Goal: Transaction & Acquisition: Download file/media

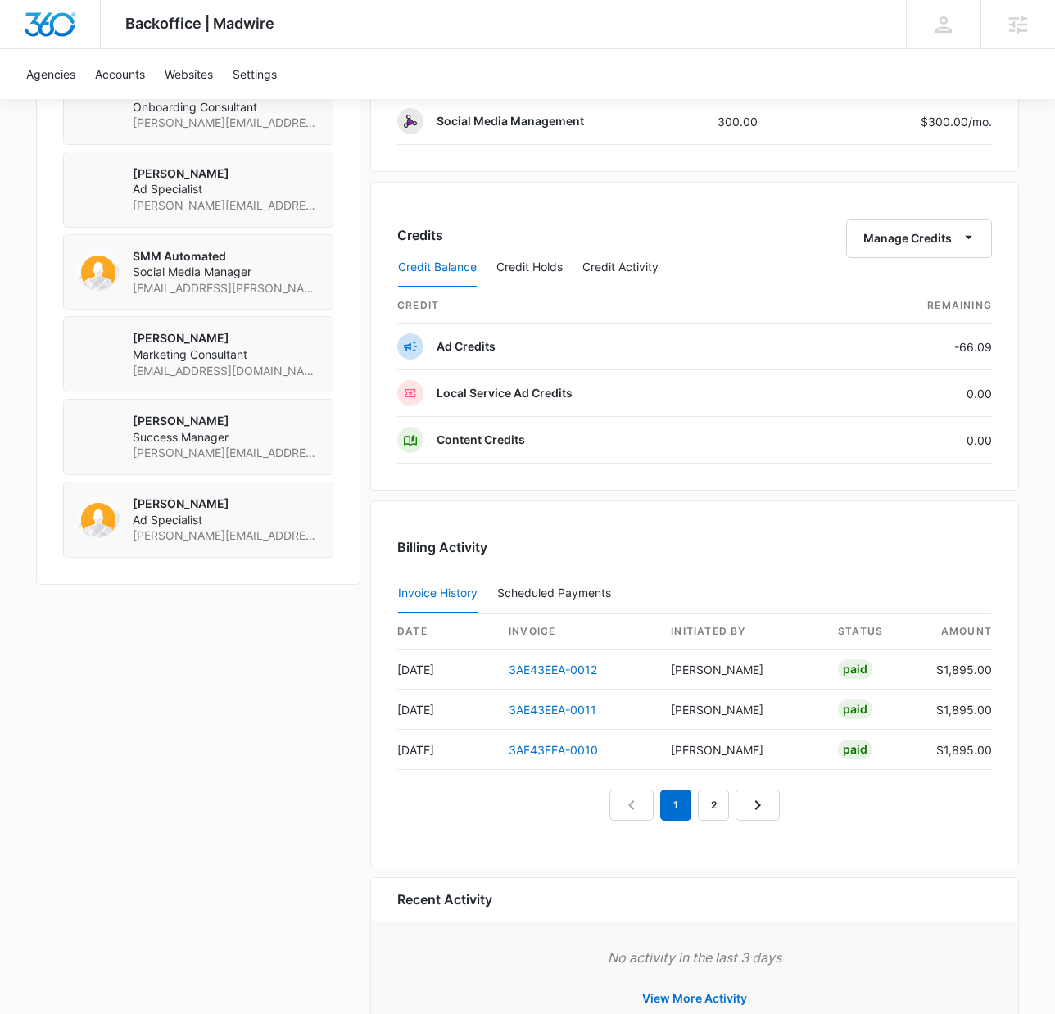
scroll to position [1308, 0]
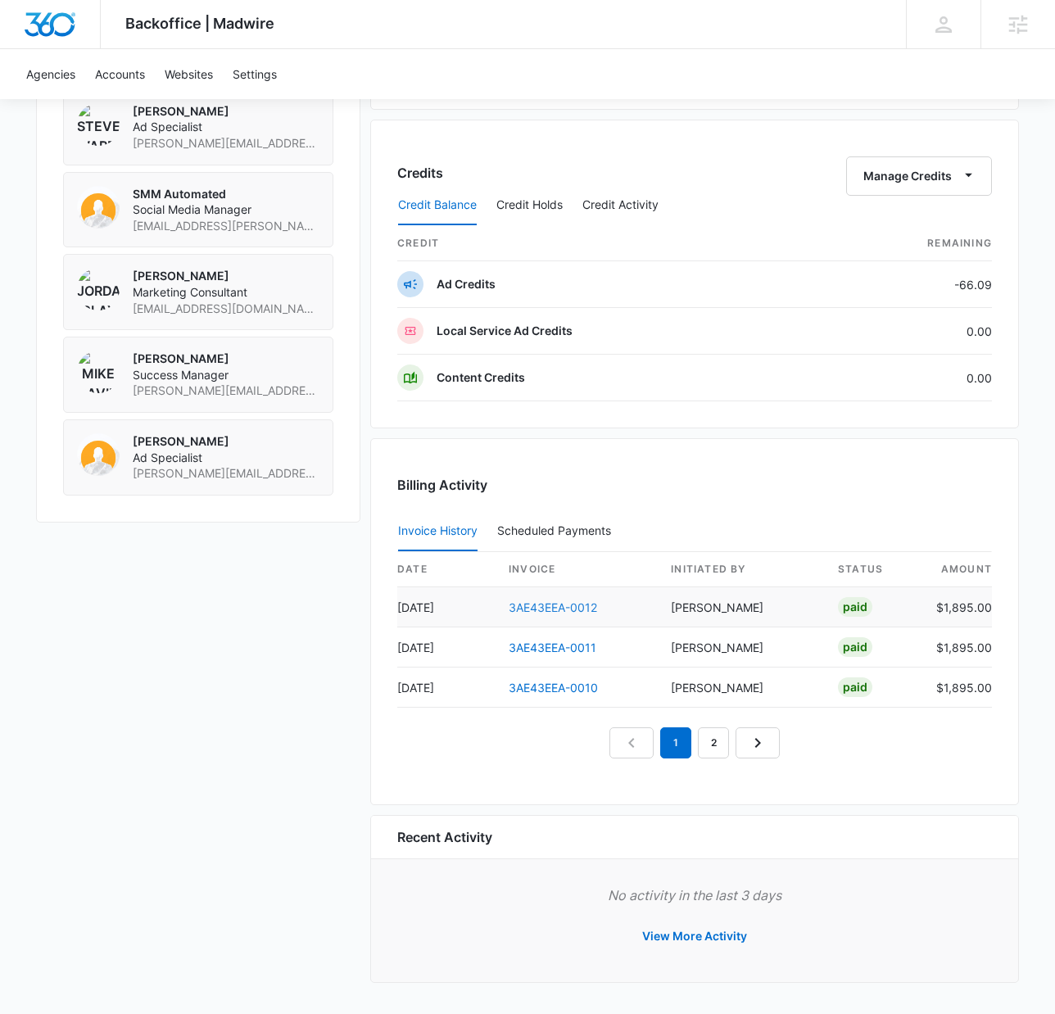
click at [559, 606] on link "3AE43EEA-0012" at bounding box center [553, 608] width 88 height 14
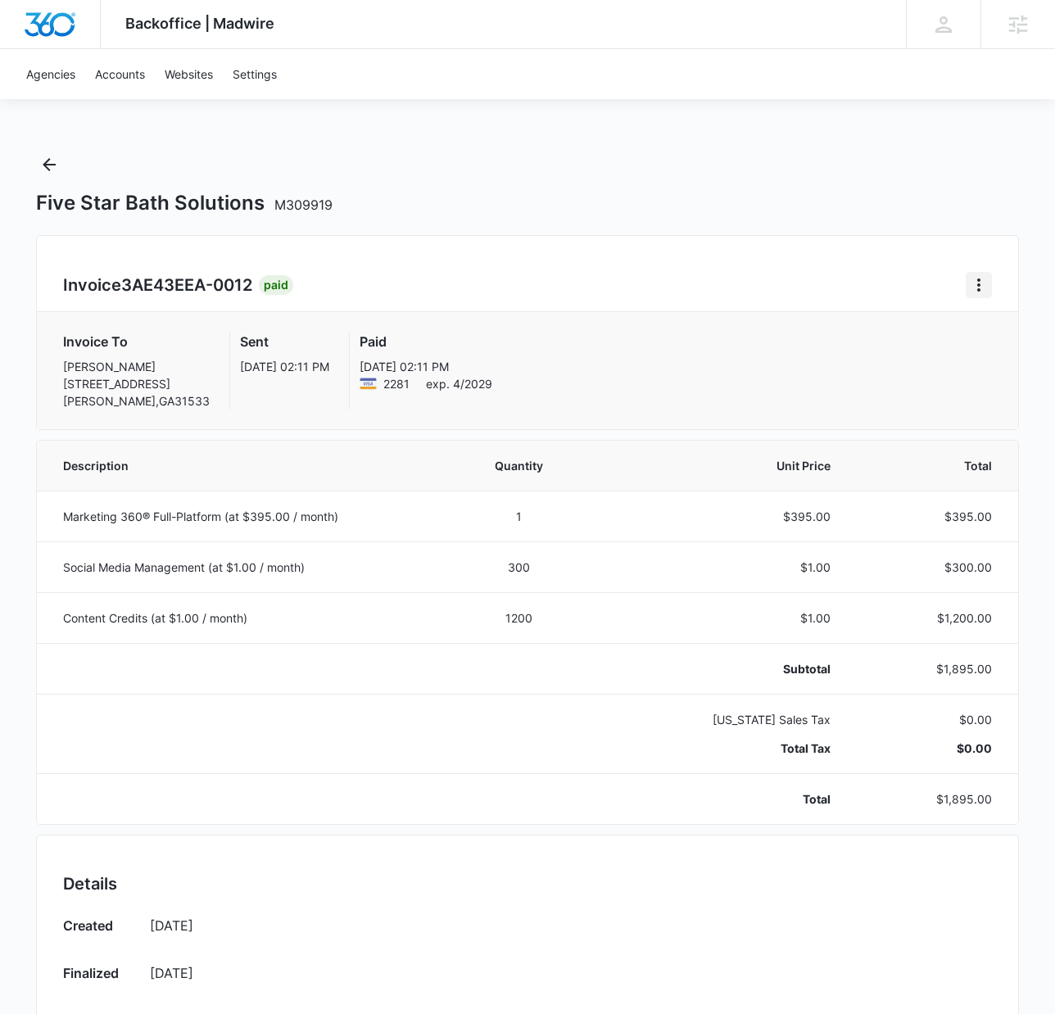
click at [979, 291] on icon "Home" at bounding box center [978, 285] width 3 height 13
click at [882, 338] on link "Download Invoice" at bounding box center [904, 331] width 95 height 14
